Goal: Information Seeking & Learning: Learn about a topic

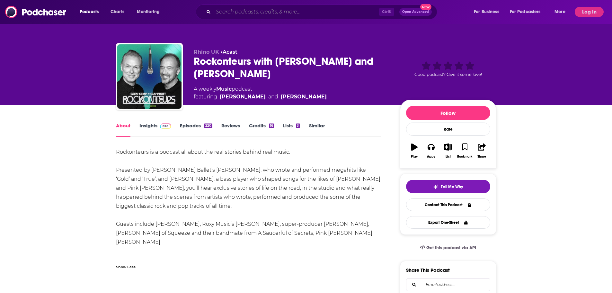
click at [320, 10] on input "Search podcasts, credits, & more..." at bounding box center [296, 12] width 166 height 10
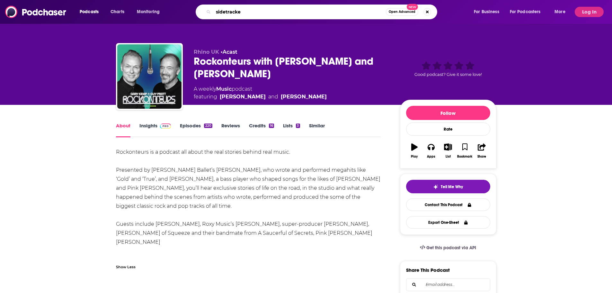
type input "sidetracked"
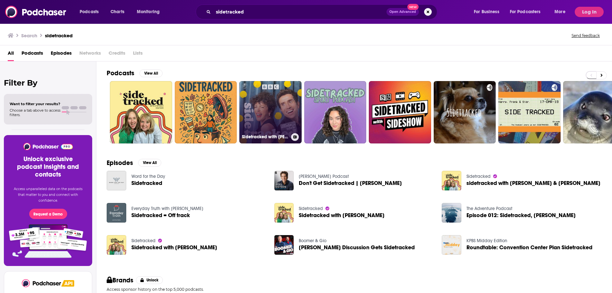
click at [275, 107] on link "Sidetracked with [PERSON_NAME] and [PERSON_NAME]" at bounding box center [270, 112] width 62 height 62
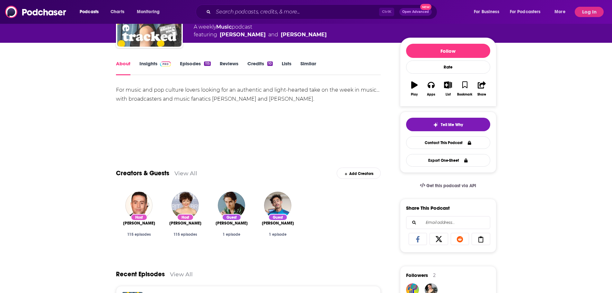
scroll to position [64, 0]
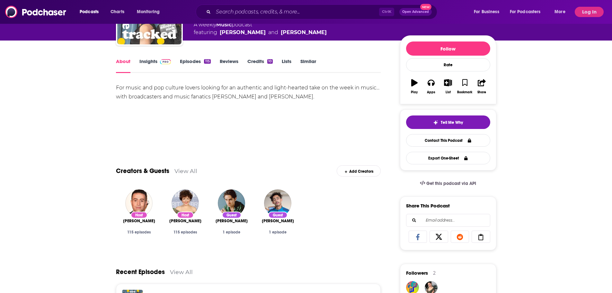
drag, startPoint x: 313, startPoint y: 98, endPoint x: 206, endPoint y: 85, distance: 107.4
copy div "For music and pop culture lovers looking for an authentic and light-hearted tak…"
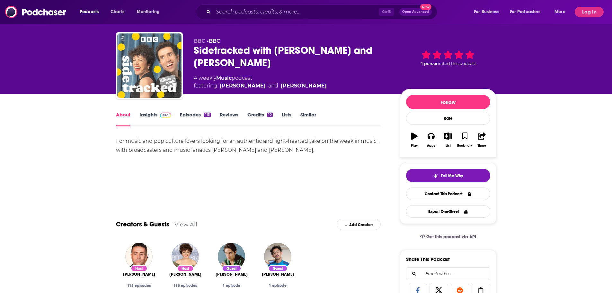
scroll to position [0, 0]
